Goal: Transaction & Acquisition: Book appointment/travel/reservation

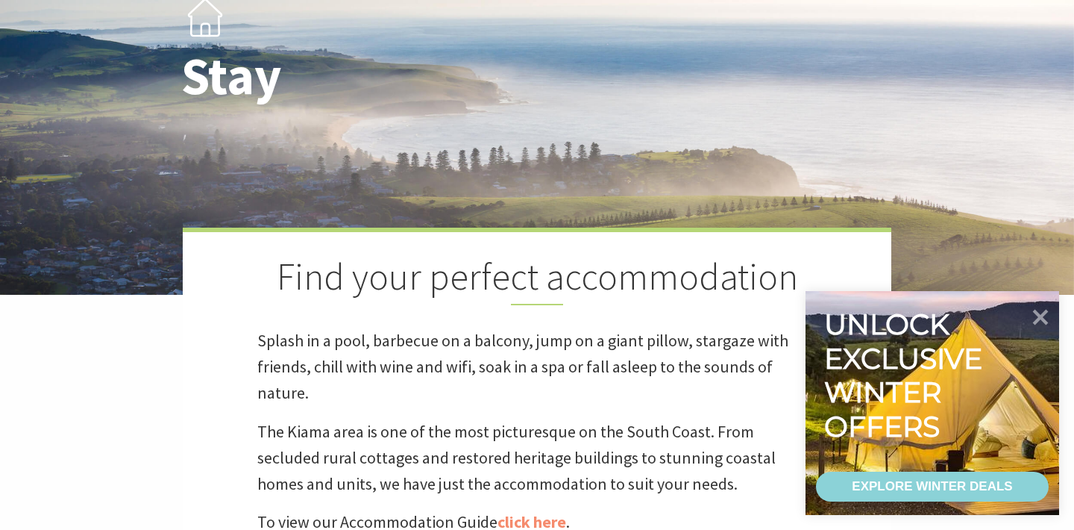
scroll to position [235, 0]
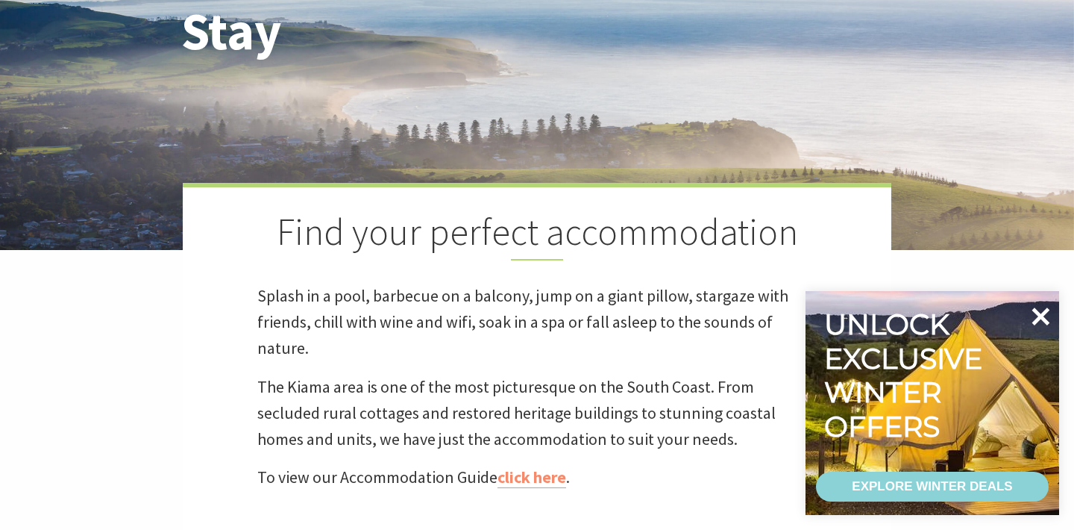
click at [1040, 314] on icon at bounding box center [1042, 316] width 18 height 18
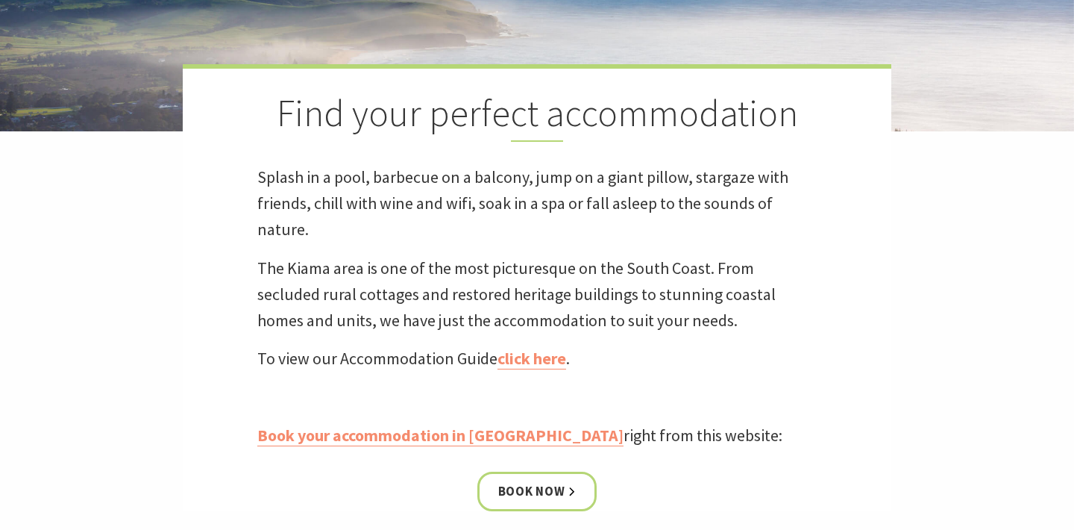
scroll to position [434, 0]
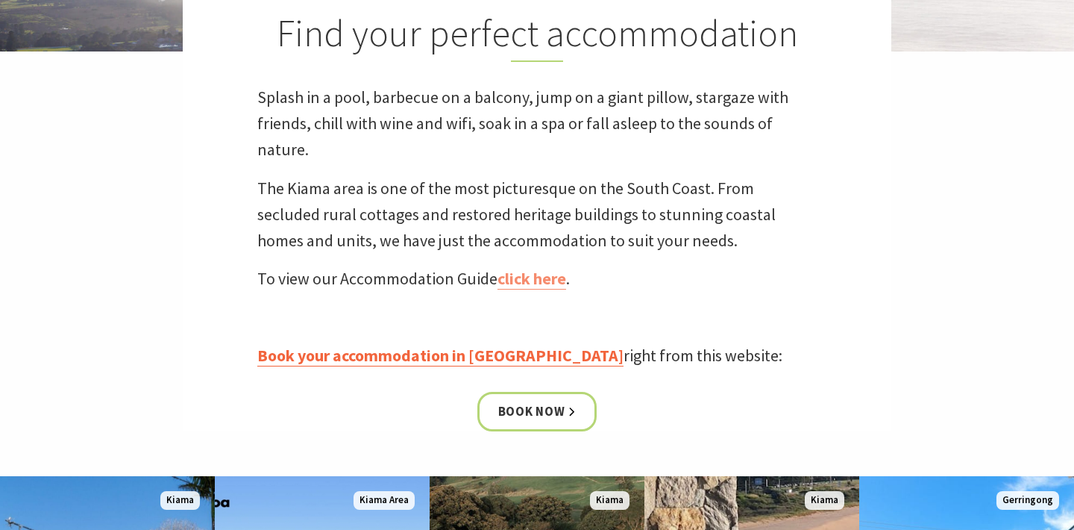
click at [473, 357] on link "Book your accommodation in [GEOGRAPHIC_DATA]" at bounding box center [440, 356] width 366 height 22
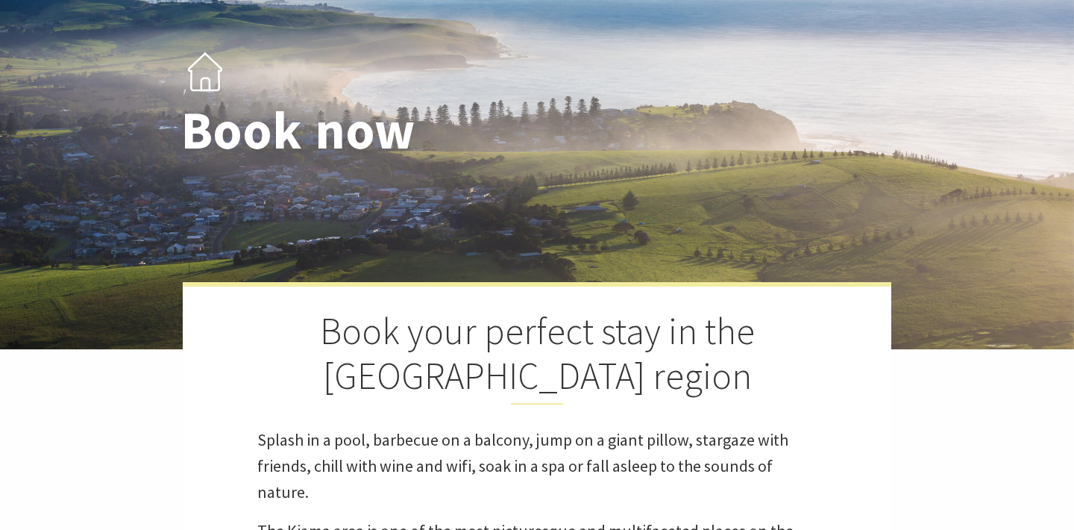
select select "3"
select select "2"
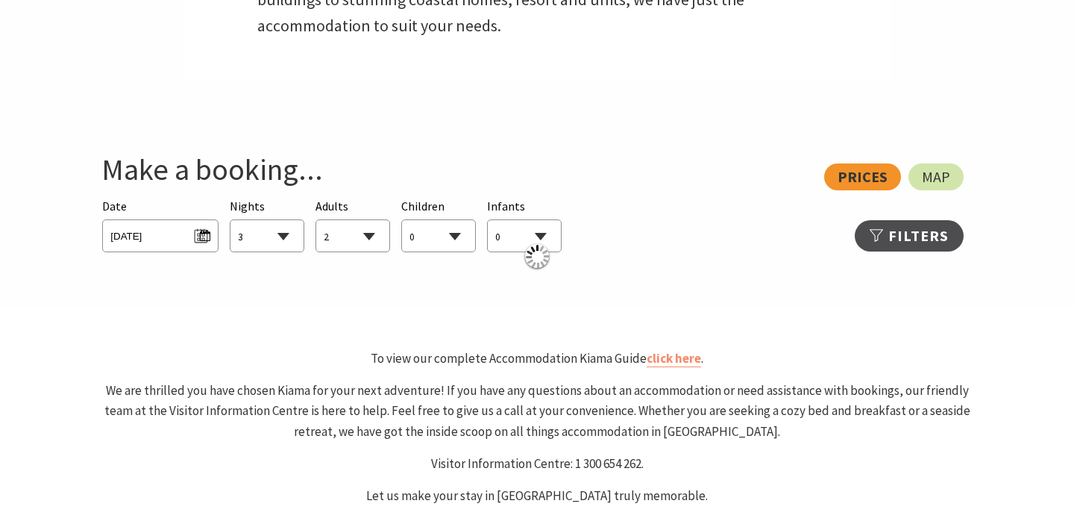
scroll to position [728, 0]
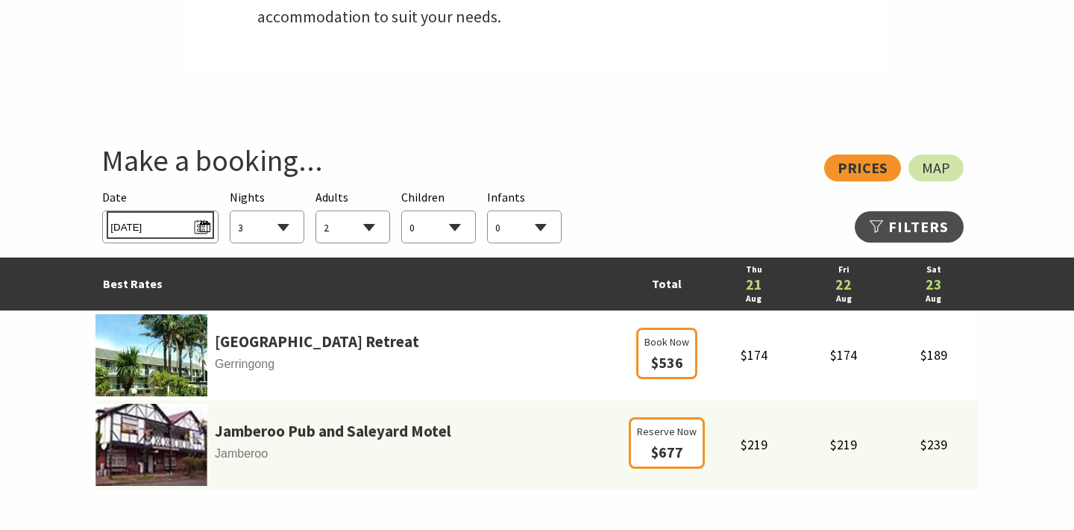
click at [207, 228] on span "Thu 21/08/2025" at bounding box center [159, 225] width 99 height 20
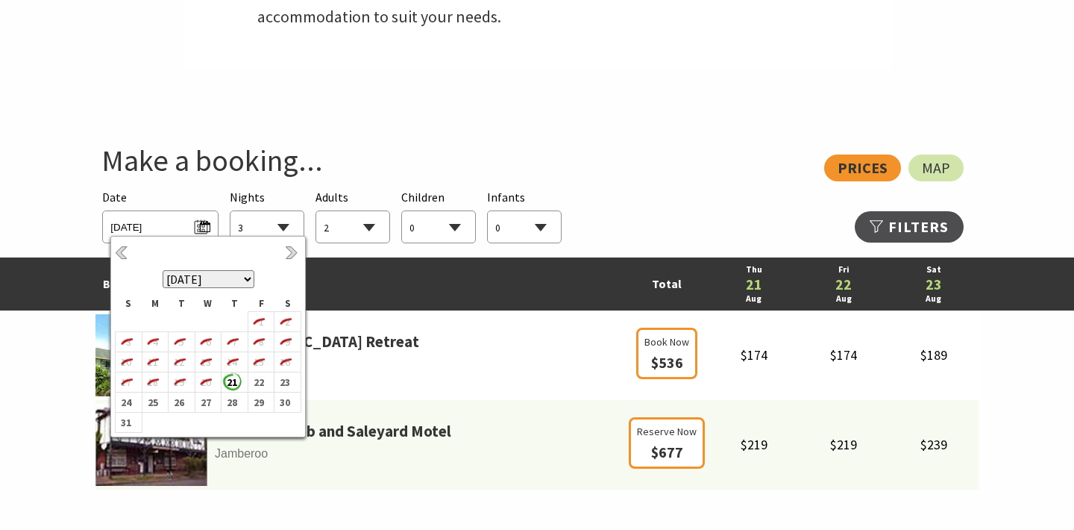
click at [248, 277] on select "August 2025 September 2025 October 2025 November 2025 December 2025 January 202…" at bounding box center [209, 279] width 92 height 18
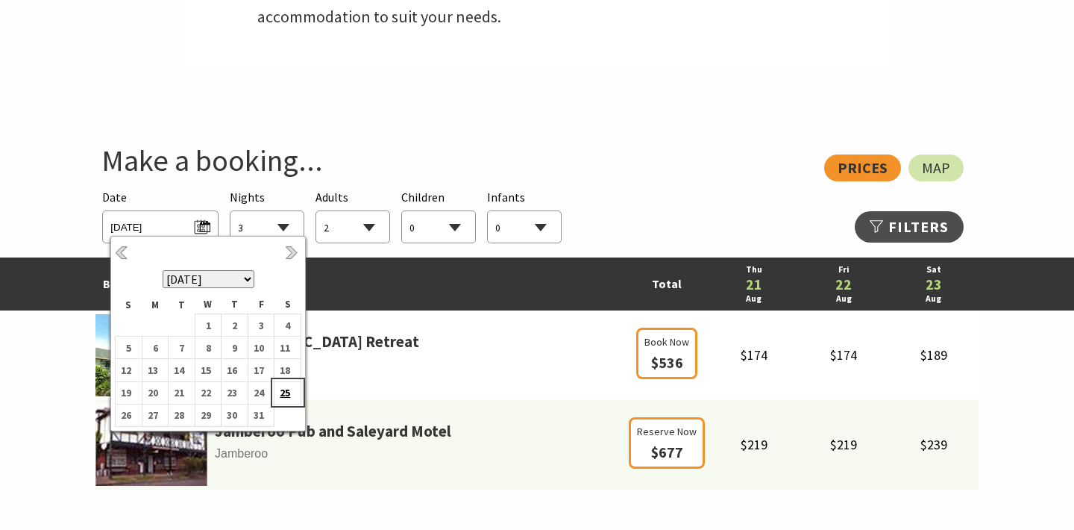
click at [287, 389] on b "25" at bounding box center [284, 392] width 19 height 19
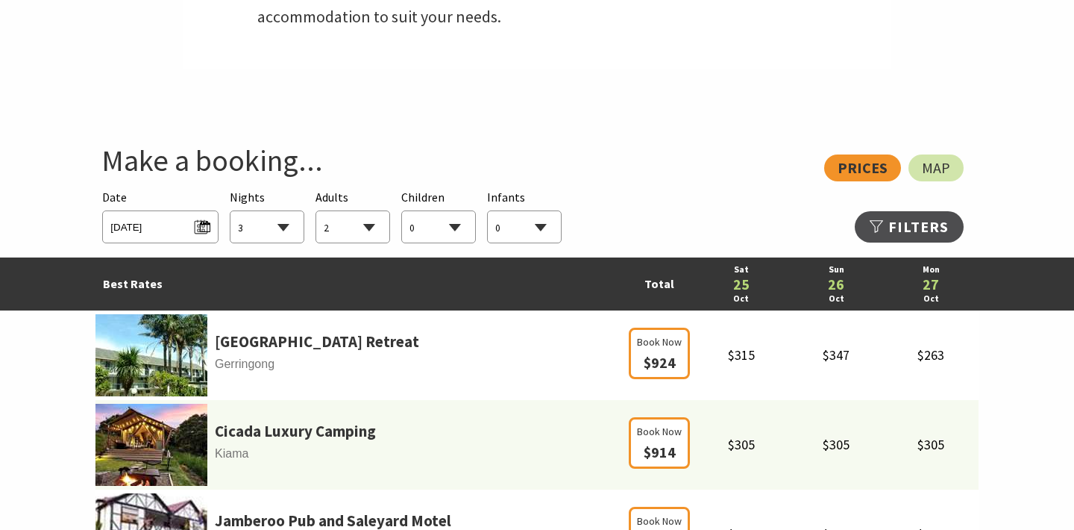
click at [282, 227] on select "1 2 3 4 5 6 7 8 9 10 11 12 13 14 15 16 17 18 19 20 21 22 23 24 25 26 27 28 29 30" at bounding box center [267, 227] width 73 height 33
select select "4"
click at [352, 224] on select "0 1 2 3 4 5 6 7 8 9 10 11 12 13 14 15 16 17 18 19 20 21 22 23 24 25 26 27 28 29…" at bounding box center [352, 227] width 73 height 33
select select "4"
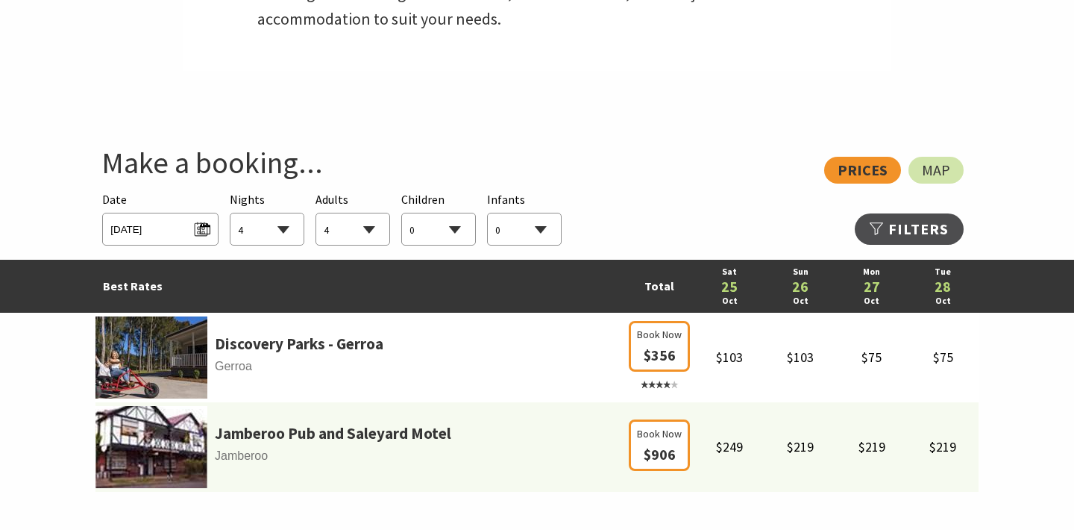
scroll to position [712, 0]
